Goal: Task Accomplishment & Management: Manage account settings

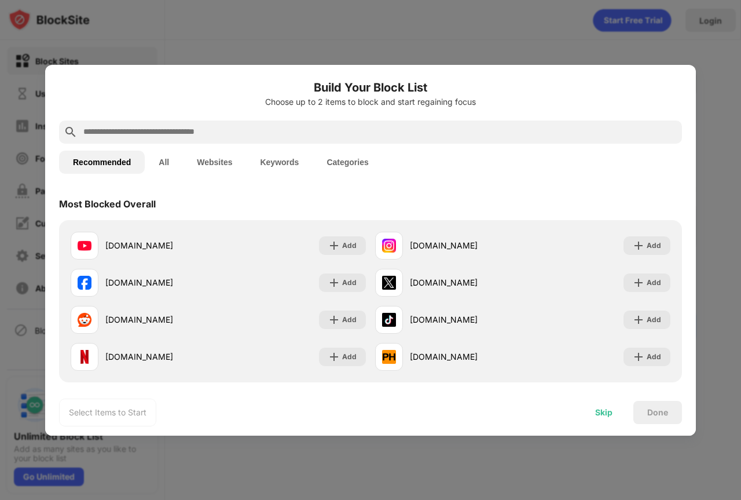
click at [609, 413] on div "Skip" at bounding box center [603, 412] width 17 height 9
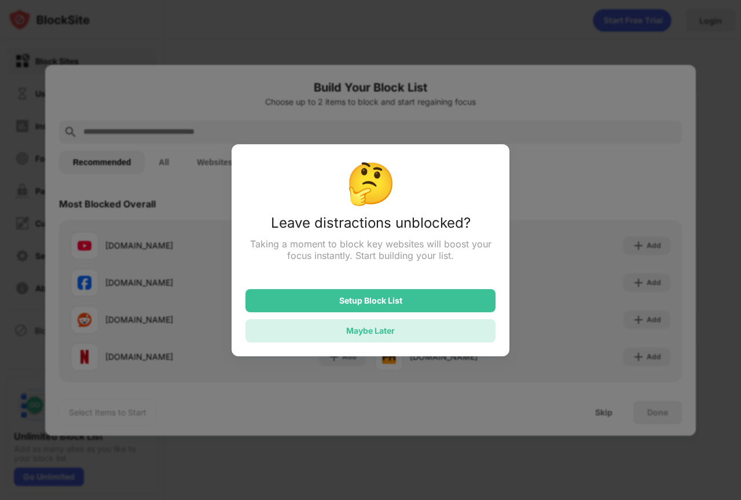
click at [391, 335] on div "Maybe Later" at bounding box center [370, 331] width 49 height 10
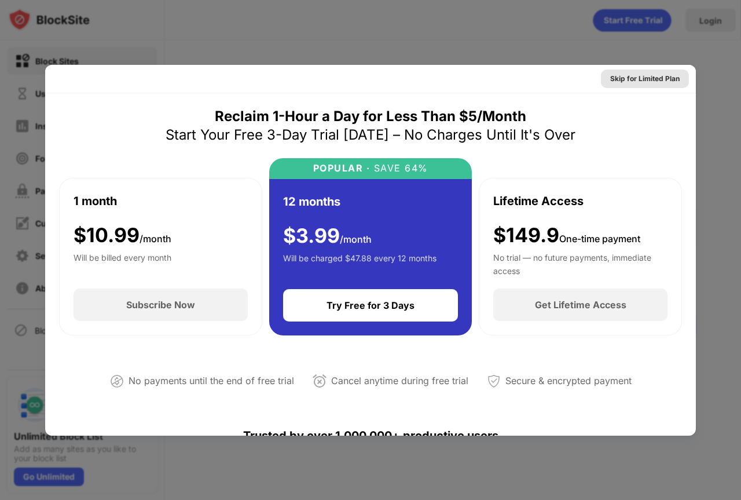
click at [649, 78] on div "Skip for Limited Plan" at bounding box center [645, 79] width 70 height 12
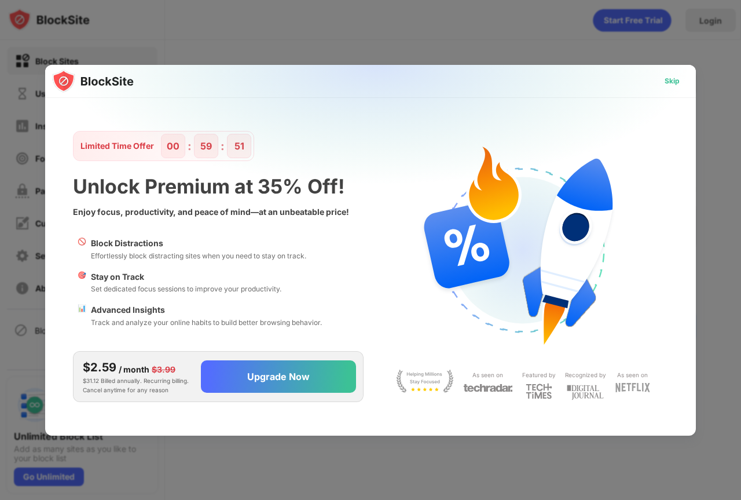
click at [672, 83] on div "Skip" at bounding box center [672, 81] width 15 height 12
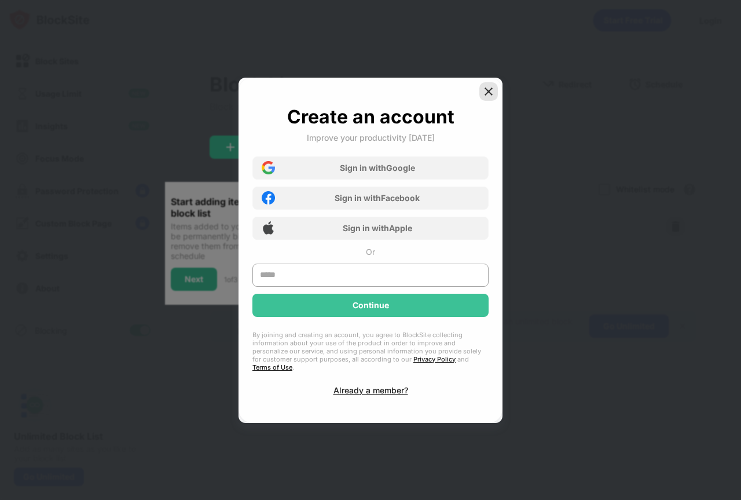
click at [483, 95] on img at bounding box center [489, 92] width 12 height 12
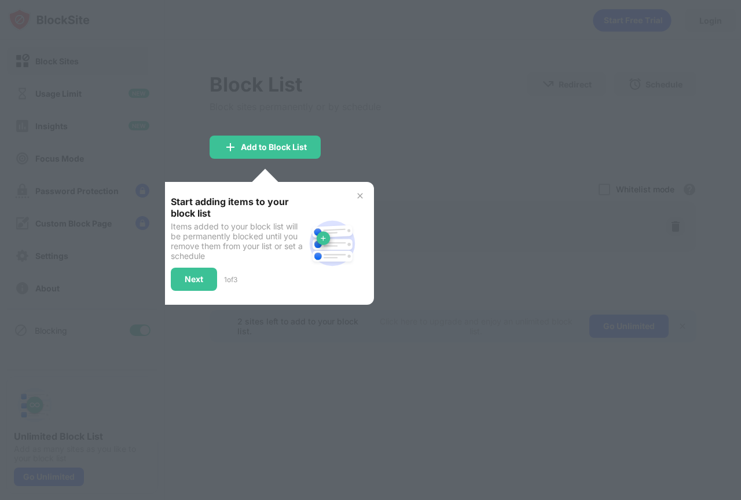
click at [360, 198] on img at bounding box center [360, 195] width 9 height 9
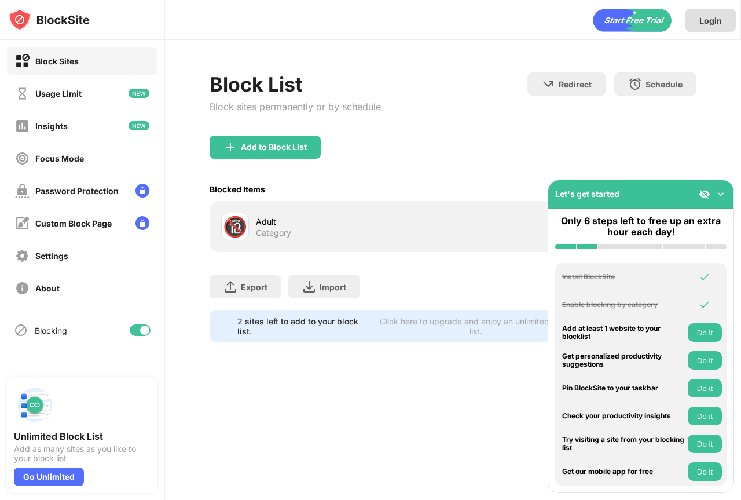
click at [701, 17] on div "Login" at bounding box center [711, 21] width 23 height 10
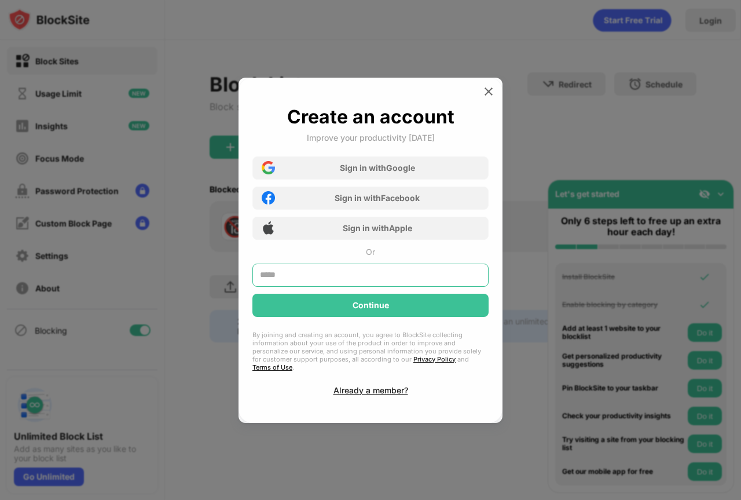
click at [300, 277] on input "text" at bounding box center [371, 275] width 236 height 23
click at [353, 386] on div "Create an account Improve your productivity [DATE] Sign in with Google Sign in …" at bounding box center [371, 250] width 236 height 290
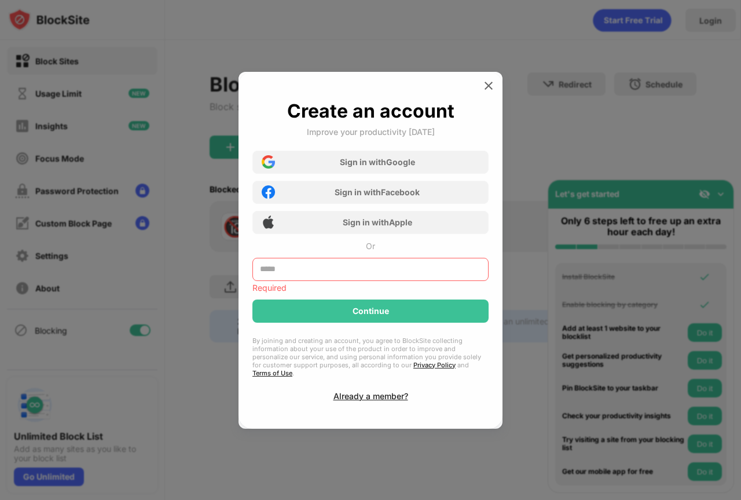
click at [310, 276] on input "text" at bounding box center [371, 269] width 236 height 23
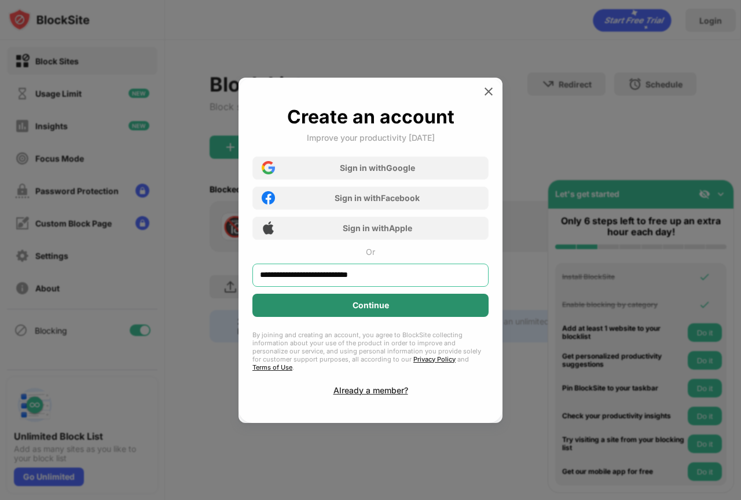
type input "**********"
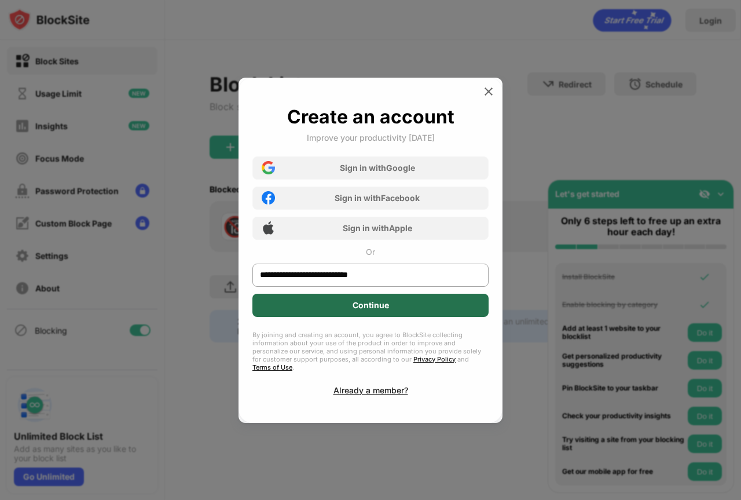
click at [312, 312] on div "Continue" at bounding box center [371, 305] width 236 height 23
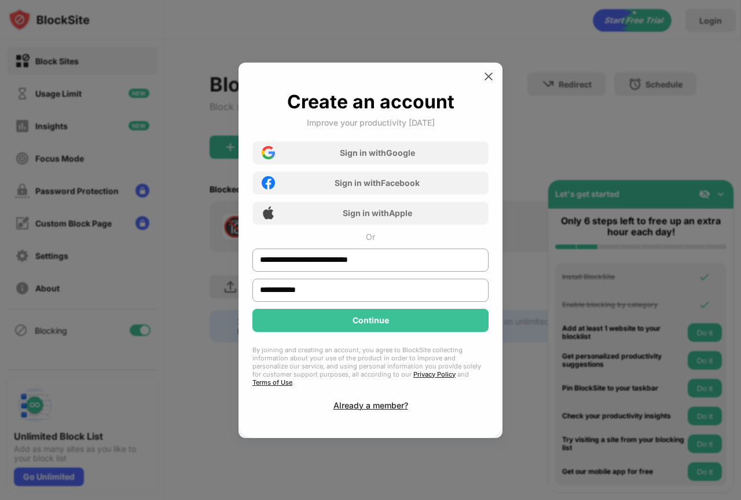
type input "**********"
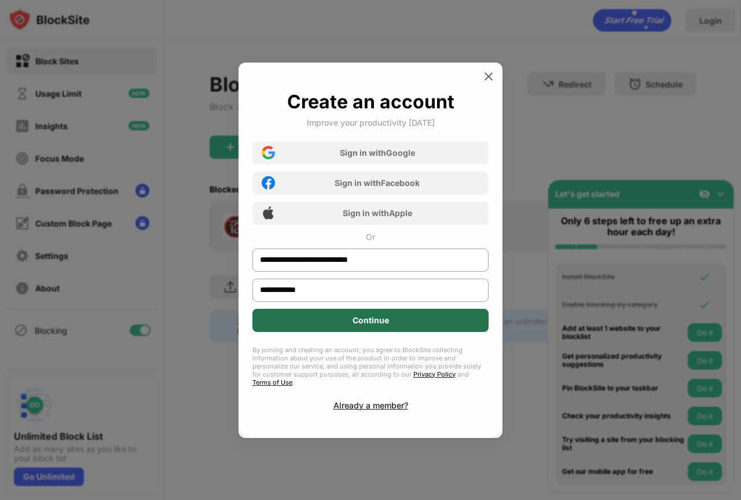
click at [350, 325] on div "Continue" at bounding box center [371, 320] width 236 height 23
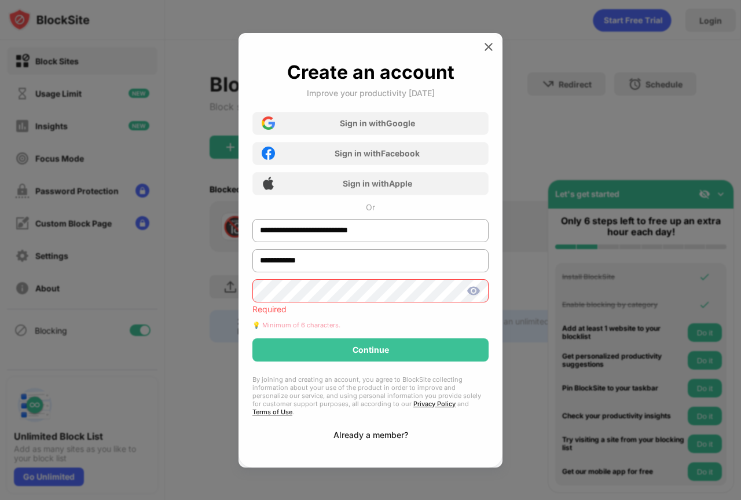
click at [390, 430] on div "Already a member?" at bounding box center [371, 435] width 75 height 10
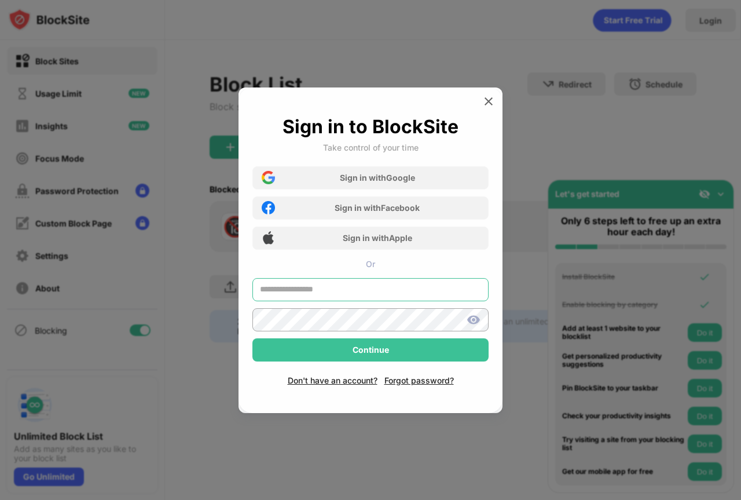
click at [309, 286] on input "text" at bounding box center [371, 289] width 236 height 23
type input "**********"
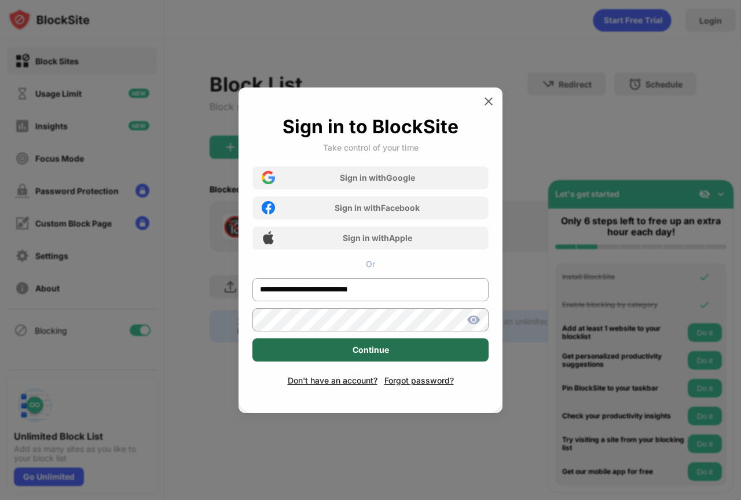
click at [328, 348] on div "Continue" at bounding box center [371, 349] width 236 height 23
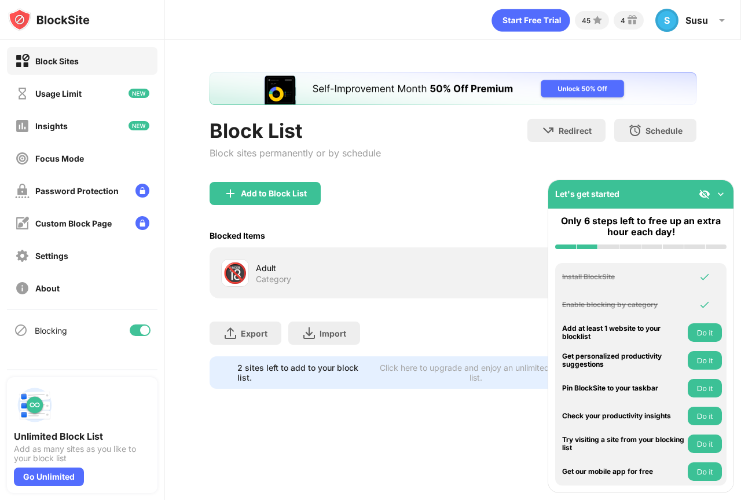
click at [724, 196] on img at bounding box center [721, 194] width 12 height 12
